Goal: Ask a question

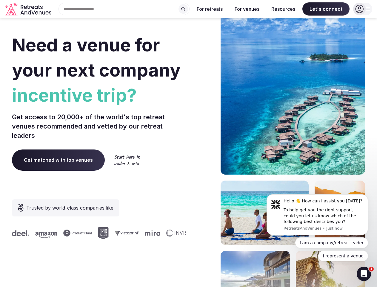
click at [188, 143] on div "Need a venue for your next company incentive trip? Get access to 20,000+ of the…" at bounding box center [188, 179] width 353 height 360
click at [124, 9] on input "text" at bounding box center [124, 9] width 131 height 13
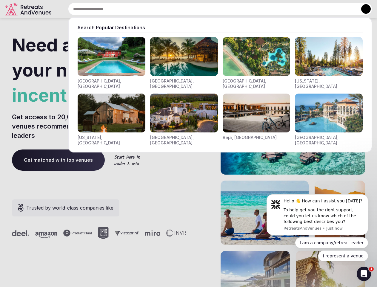
click at [183, 9] on input "text" at bounding box center [220, 9] width 304 height 13
click at [210, 9] on input "text" at bounding box center [220, 9] width 304 height 13
click at [247, 9] on input "text" at bounding box center [220, 9] width 304 height 13
click at [283, 9] on input "text" at bounding box center [220, 9] width 304 height 13
click at [326, 9] on input "text" at bounding box center [220, 9] width 304 height 13
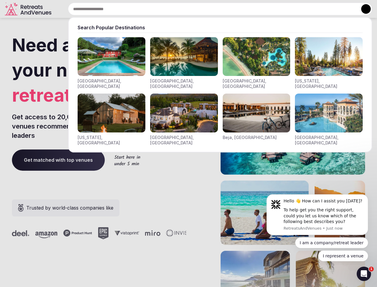
click at [363, 9] on button at bounding box center [366, 9] width 10 height 10
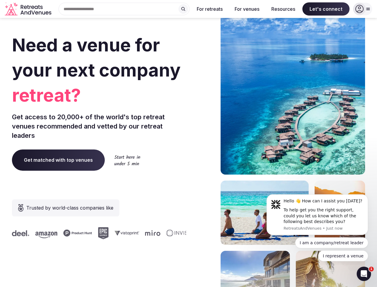
click at [317, 214] on div "To help get you the right support, could you let us know which of the following…" at bounding box center [324, 216] width 80 height 18
